Goal: Information Seeking & Learning: Learn about a topic

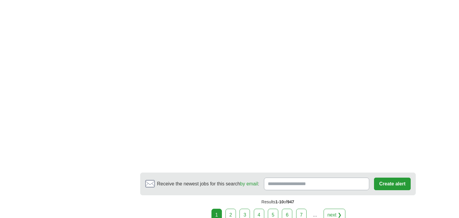
scroll to position [1074, 0]
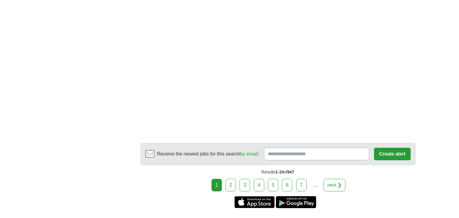
click at [232, 184] on link "2" at bounding box center [231, 184] width 10 height 13
click at [231, 183] on link "2" at bounding box center [231, 184] width 10 height 13
click at [233, 186] on link "2" at bounding box center [231, 184] width 10 height 13
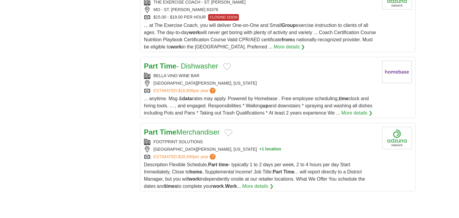
scroll to position [686, 0]
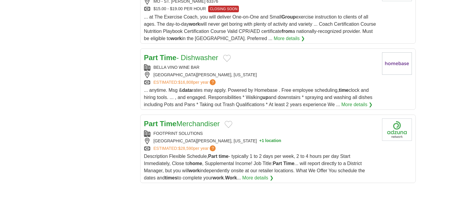
click at [265, 177] on link "More details ❯" at bounding box center [257, 177] width 31 height 7
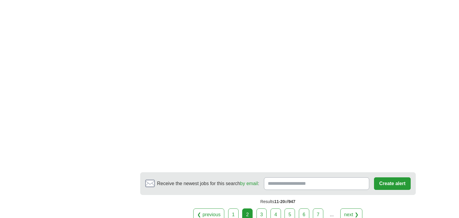
scroll to position [1015, 0]
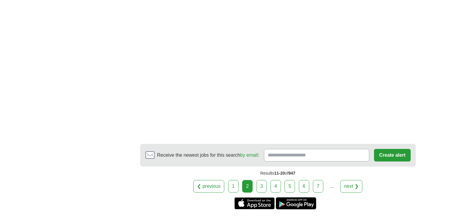
click at [261, 184] on link "3" at bounding box center [262, 186] width 10 height 13
click at [261, 186] on link "3" at bounding box center [262, 186] width 10 height 13
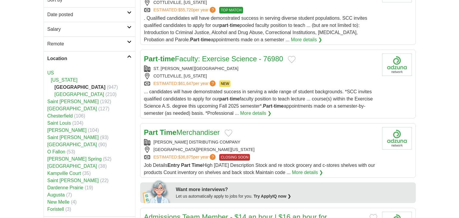
scroll to position [119, 0]
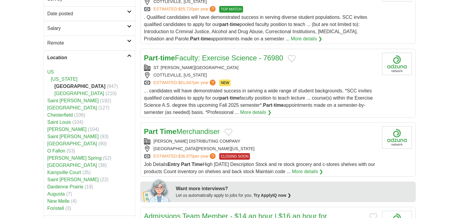
click at [323, 170] on link "More details ❯" at bounding box center [307, 171] width 31 height 7
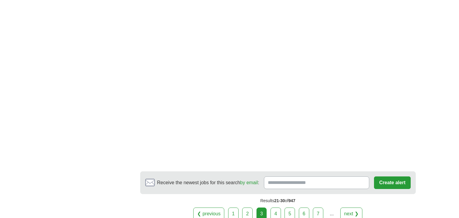
scroll to position [1044, 0]
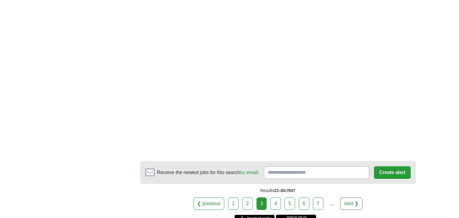
click at [278, 209] on link "4" at bounding box center [276, 203] width 10 height 13
click at [276, 209] on link "4" at bounding box center [276, 203] width 10 height 13
click at [275, 209] on link "4" at bounding box center [276, 203] width 10 height 13
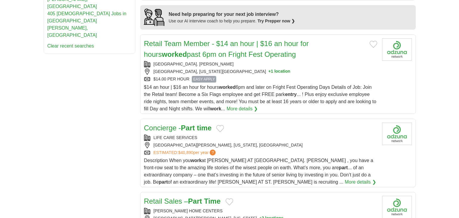
scroll to position [627, 0]
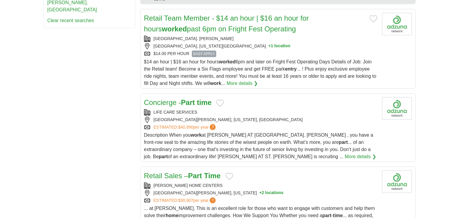
click at [345, 153] on link "More details ❯" at bounding box center [360, 156] width 31 height 7
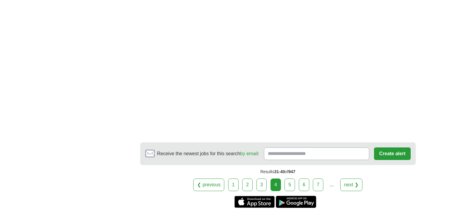
scroll to position [1104, 0]
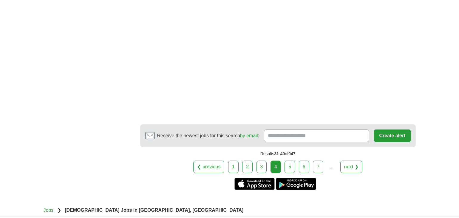
click at [290, 160] on link "5" at bounding box center [290, 166] width 10 height 13
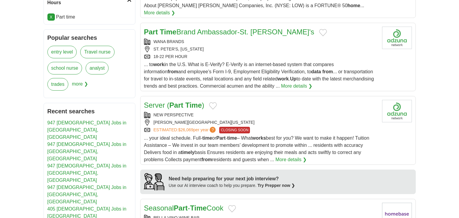
scroll to position [388, 0]
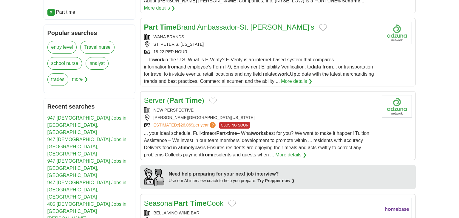
click at [292, 151] on link "More details ❯" at bounding box center [291, 154] width 31 height 7
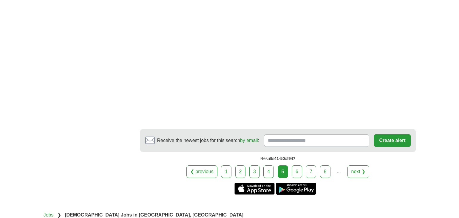
scroll to position [1044, 0]
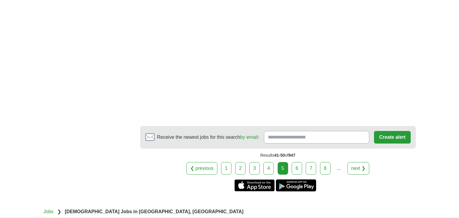
click at [296, 162] on link "6" at bounding box center [297, 168] width 10 height 13
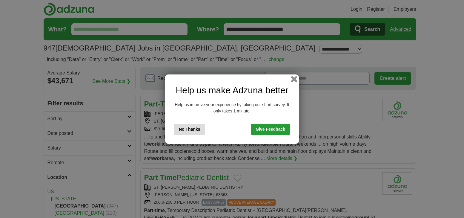
click at [294, 78] on button "button" at bounding box center [294, 79] width 7 height 7
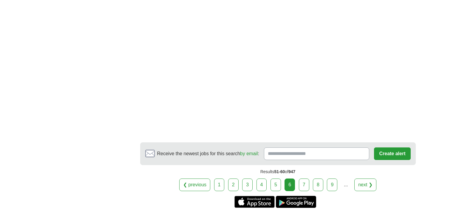
scroll to position [1074, 0]
click at [305, 178] on link "7" at bounding box center [304, 184] width 10 height 13
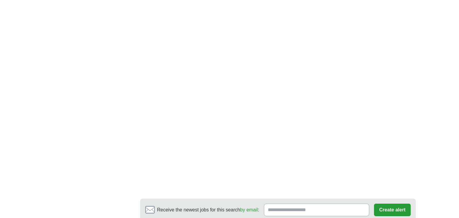
scroll to position [1044, 0]
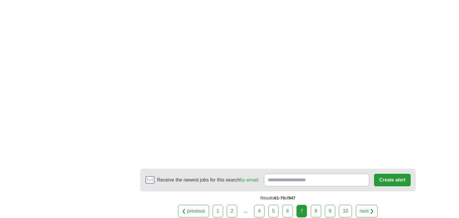
click at [318, 204] on link "8" at bounding box center [316, 210] width 10 height 13
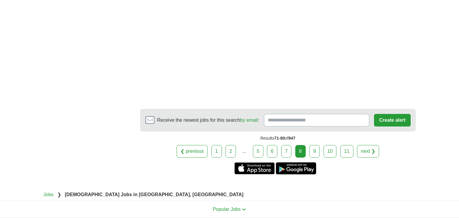
scroll to position [1164, 0]
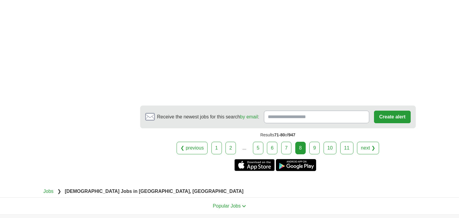
click at [314, 141] on link "9" at bounding box center [314, 147] width 10 height 13
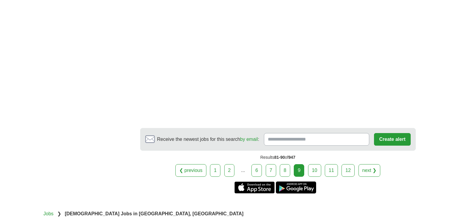
scroll to position [1074, 0]
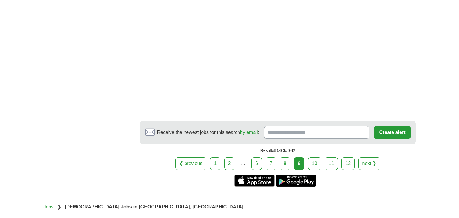
click at [316, 157] on link "10" at bounding box center [314, 163] width 13 height 13
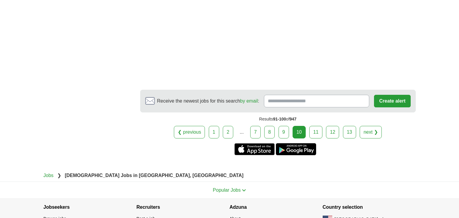
scroll to position [1074, 0]
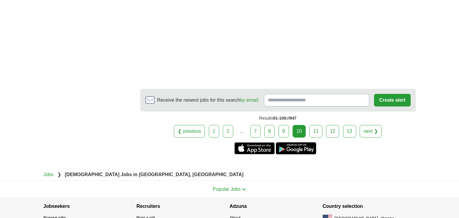
click at [316, 131] on link "11" at bounding box center [315, 131] width 13 height 13
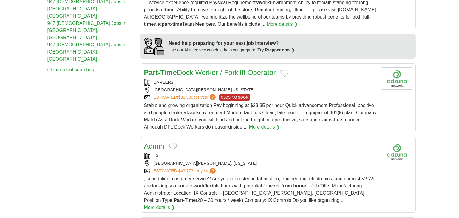
scroll to position [567, 0]
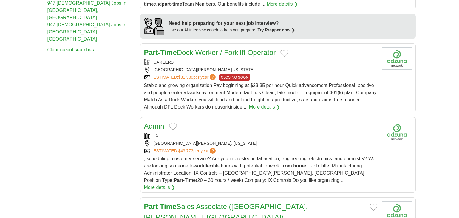
click at [175, 184] on link "More details ❯" at bounding box center [159, 187] width 31 height 7
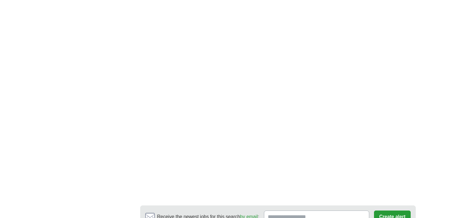
scroll to position [1044, 0]
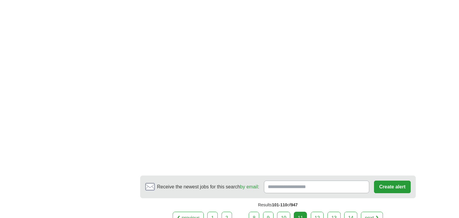
click at [318, 211] on link "12" at bounding box center [317, 217] width 13 height 13
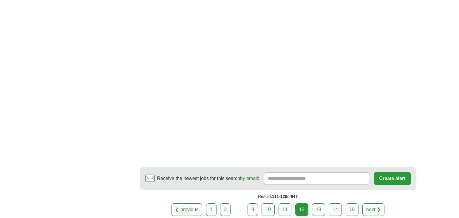
scroll to position [1044, 0]
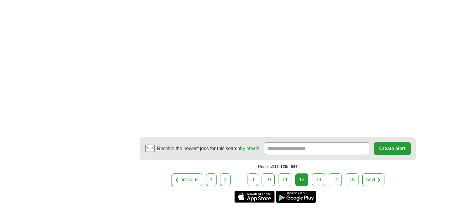
click at [319, 173] on link "13" at bounding box center [318, 179] width 13 height 13
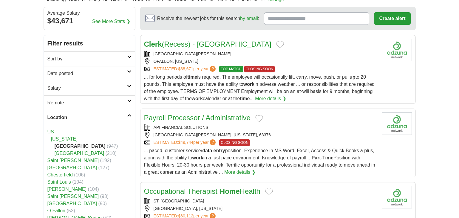
scroll to position [90, 0]
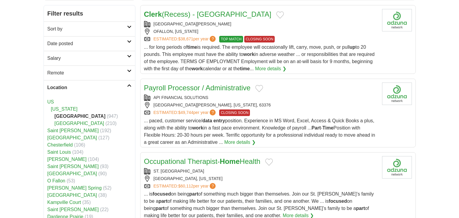
click at [238, 141] on link "More details ❯" at bounding box center [239, 141] width 31 height 7
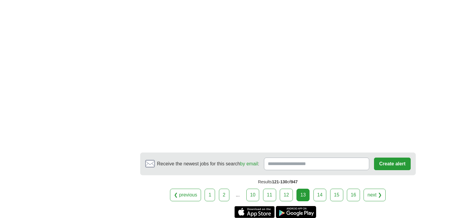
scroll to position [985, 0]
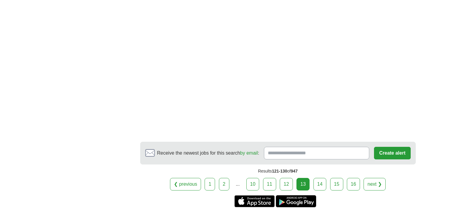
click at [321, 178] on link "14" at bounding box center [320, 184] width 13 height 13
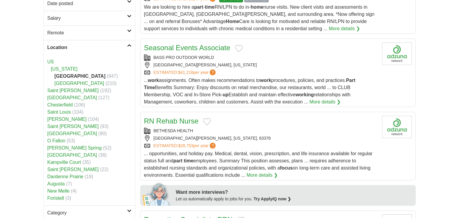
scroll to position [119, 0]
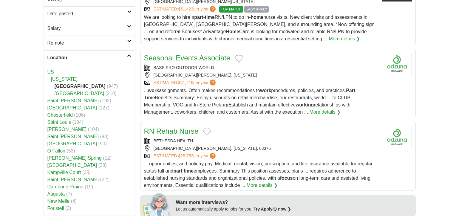
click at [292, 107] on span "... work assignments. Often makes recommendations to work procedures, policies,…" at bounding box center [250, 101] width 212 height 27
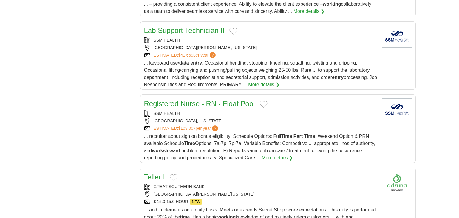
scroll to position [627, 0]
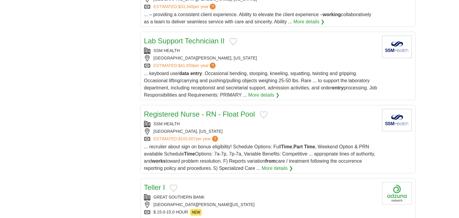
click at [265, 93] on link "More details ❯" at bounding box center [263, 94] width 31 height 7
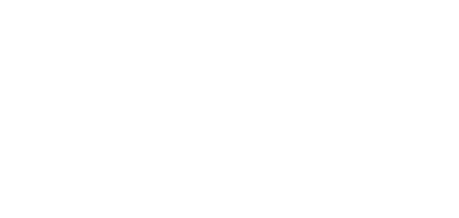
scroll to position [955, 0]
